Goal: Navigation & Orientation: Find specific page/section

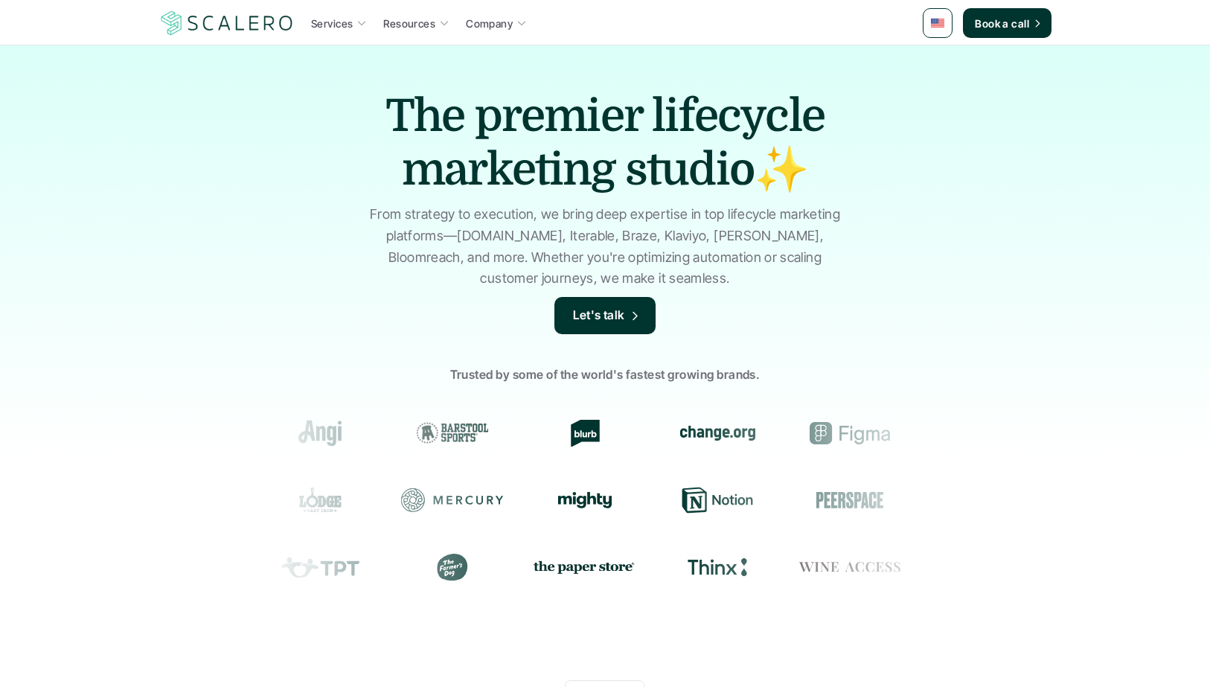
click at [513, 20] on link "Company" at bounding box center [496, 23] width 70 height 27
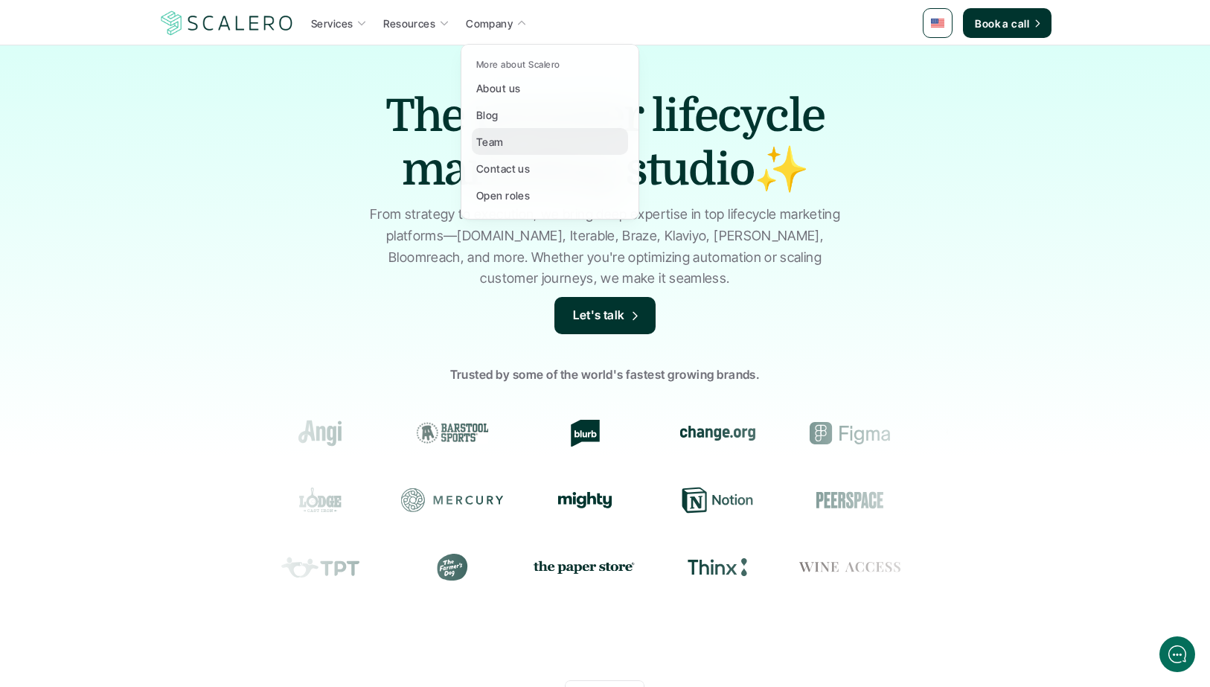
click at [485, 141] on p "Team" at bounding box center [490, 142] width 28 height 16
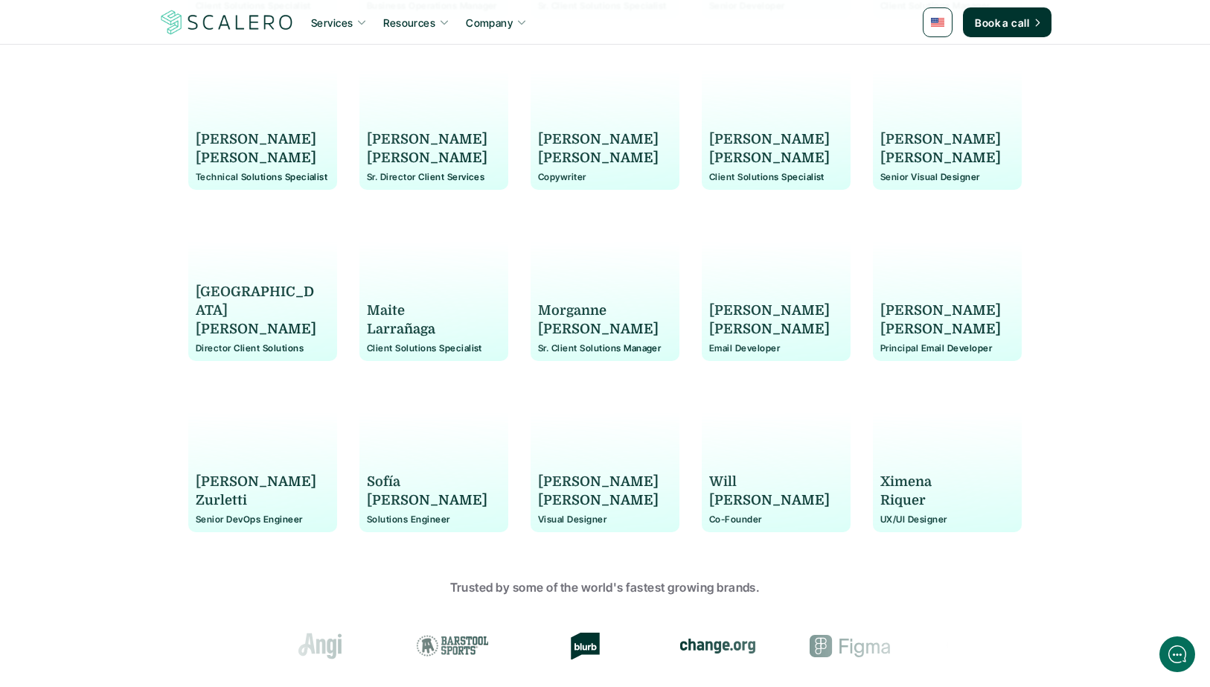
scroll to position [1070, 0]
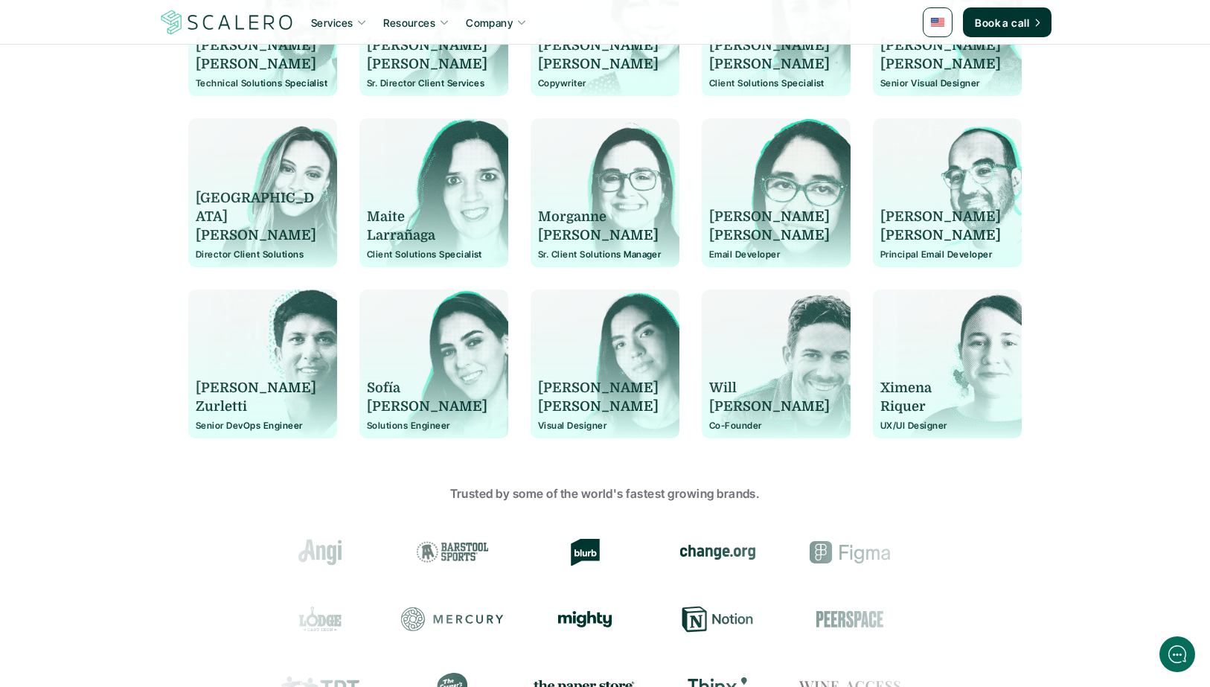
scroll to position [1163, 0]
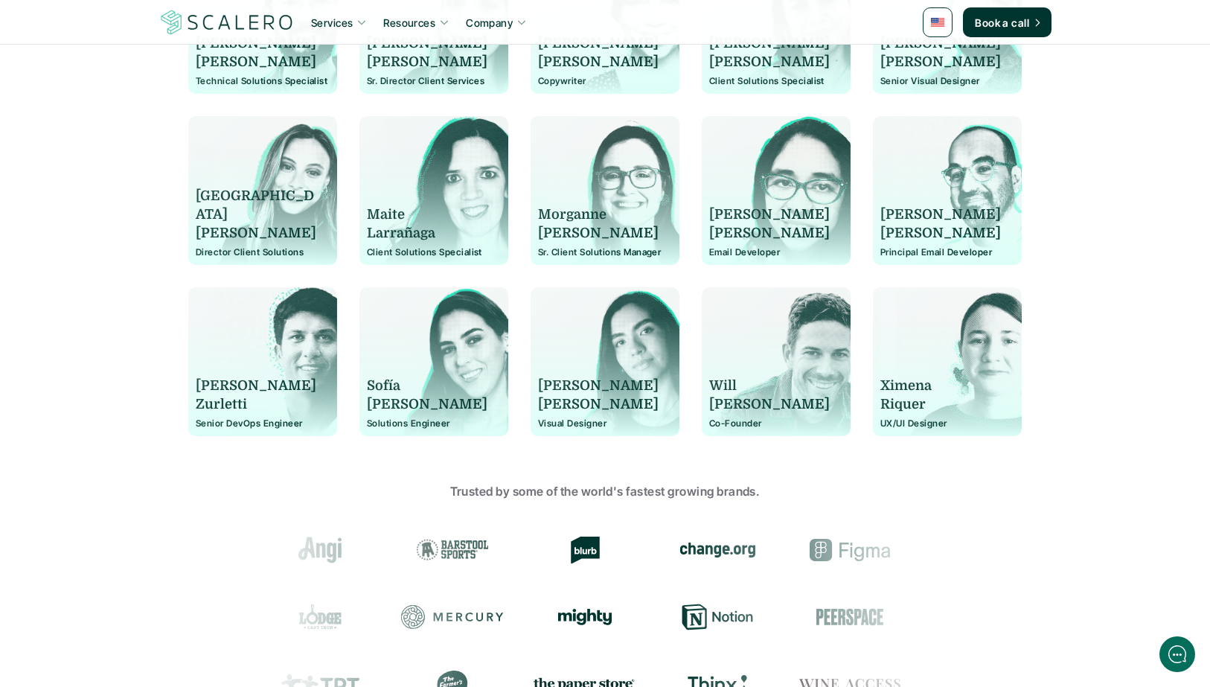
click at [138, 481] on div "Trusted by some of the world's fastest growing brands." at bounding box center [605, 599] width 1210 height 283
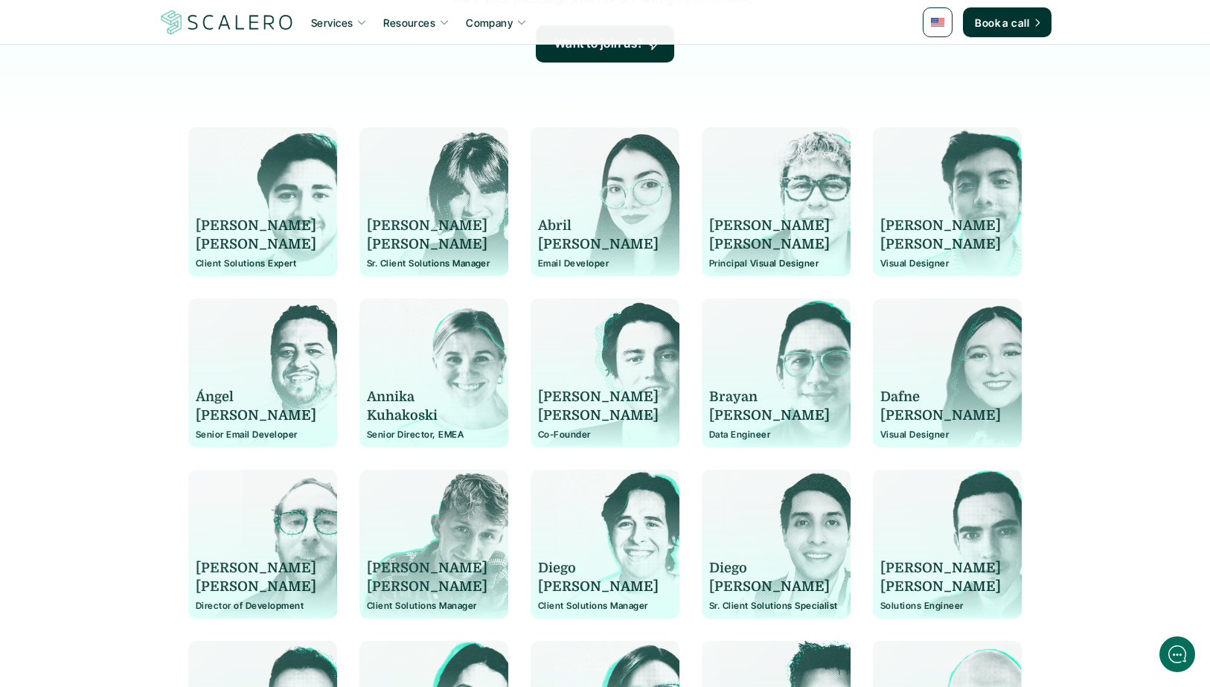
scroll to position [298, 0]
click at [730, 247] on p "[PERSON_NAME]" at bounding box center [769, 243] width 121 height 19
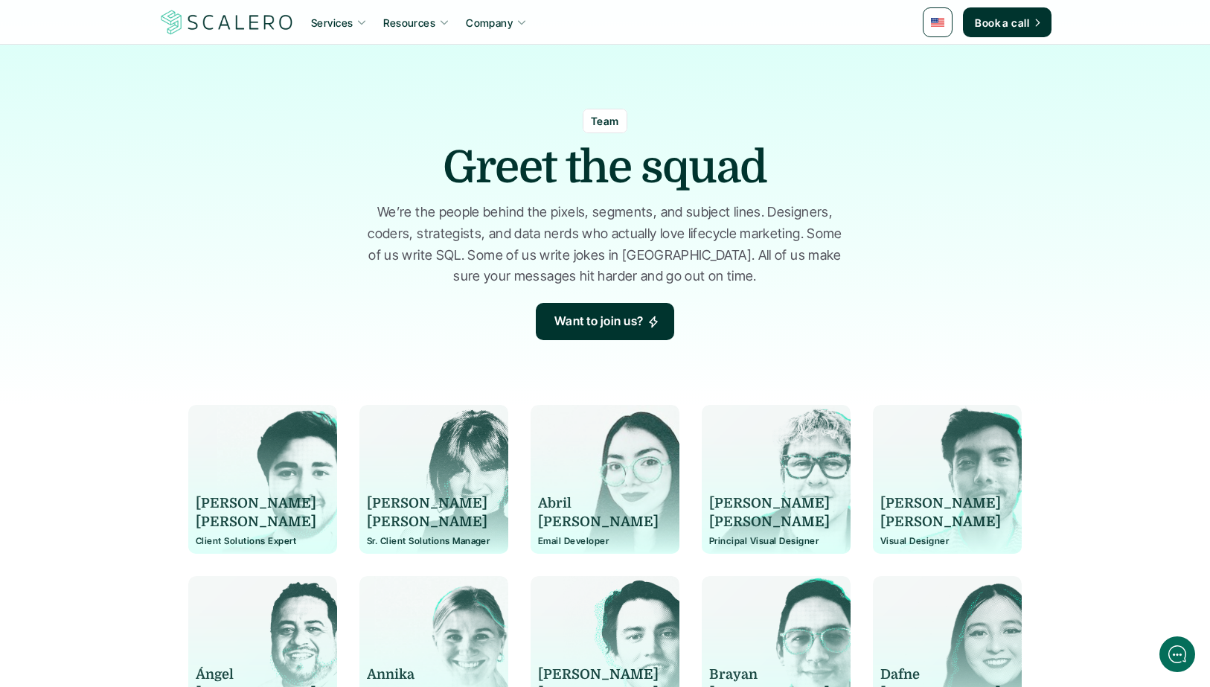
scroll to position [0, 0]
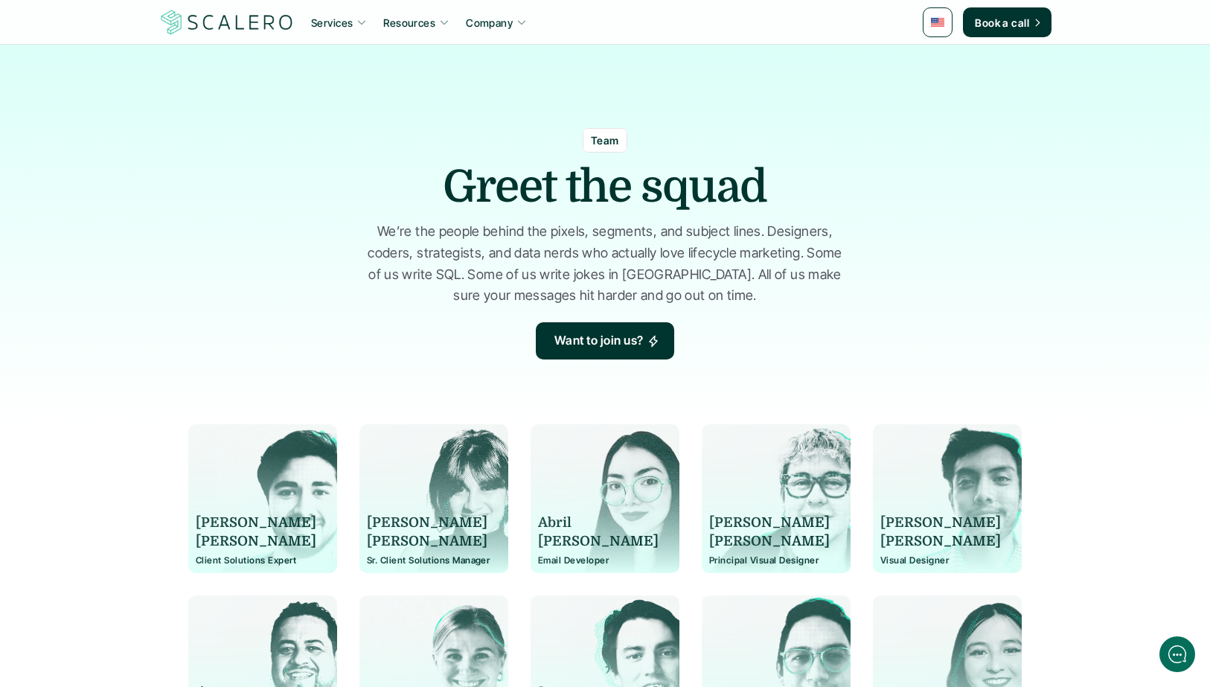
click at [232, 25] on img at bounding box center [226, 22] width 137 height 28
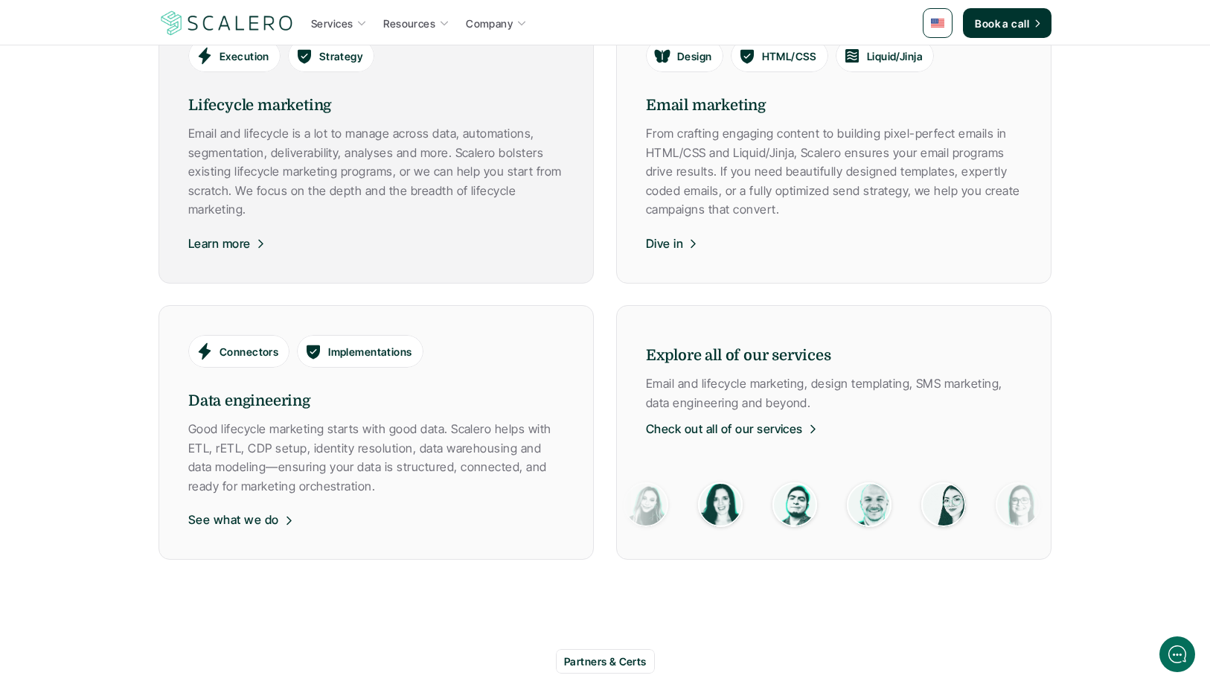
scroll to position [879, 0]
